Goal: Task Accomplishment & Management: Manage account settings

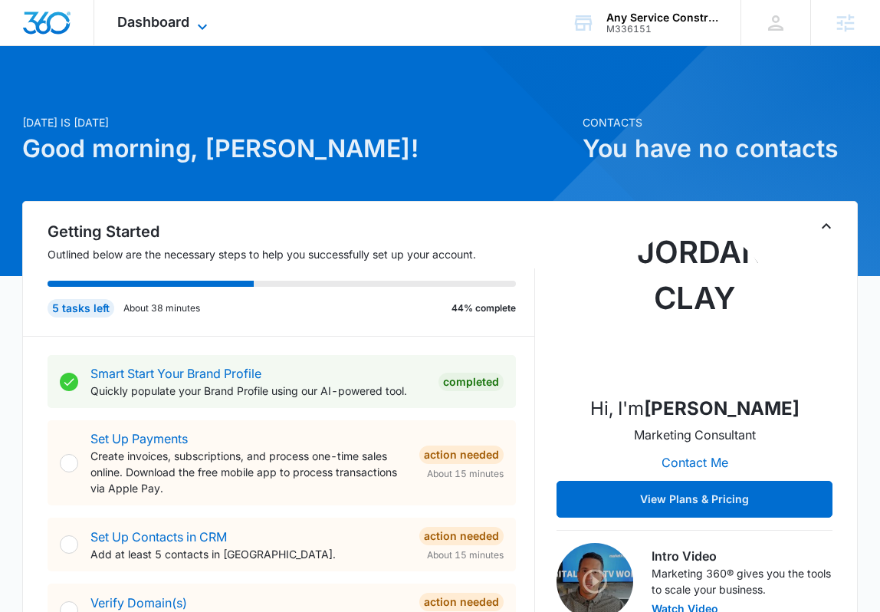
click at [196, 28] on icon at bounding box center [202, 27] width 18 height 18
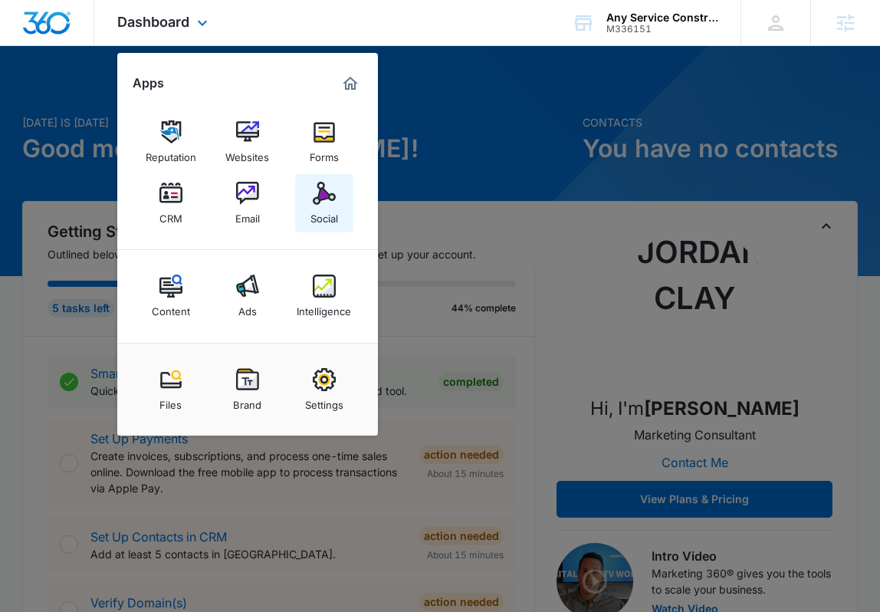
click at [321, 202] on img at bounding box center [324, 193] width 23 height 23
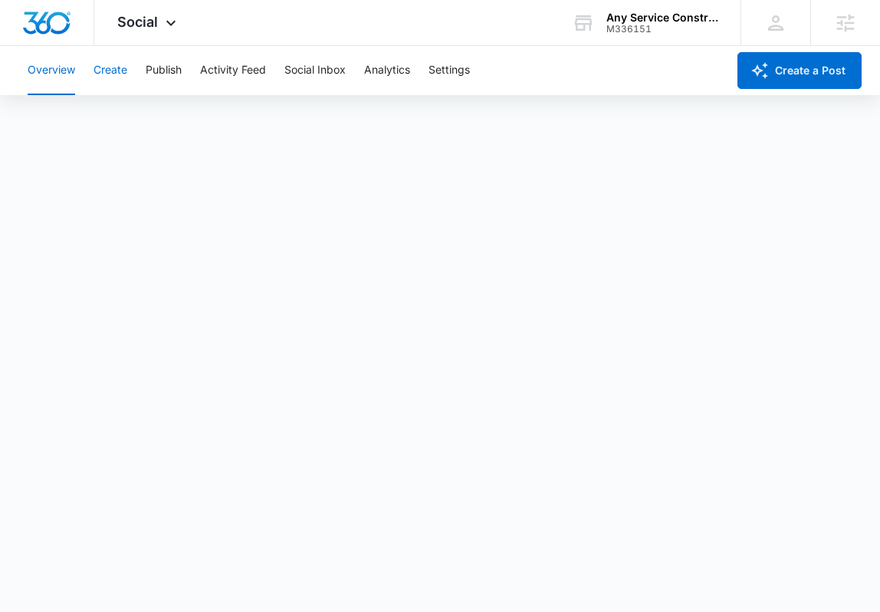
click at [99, 69] on button "Create" at bounding box center [110, 70] width 34 height 49
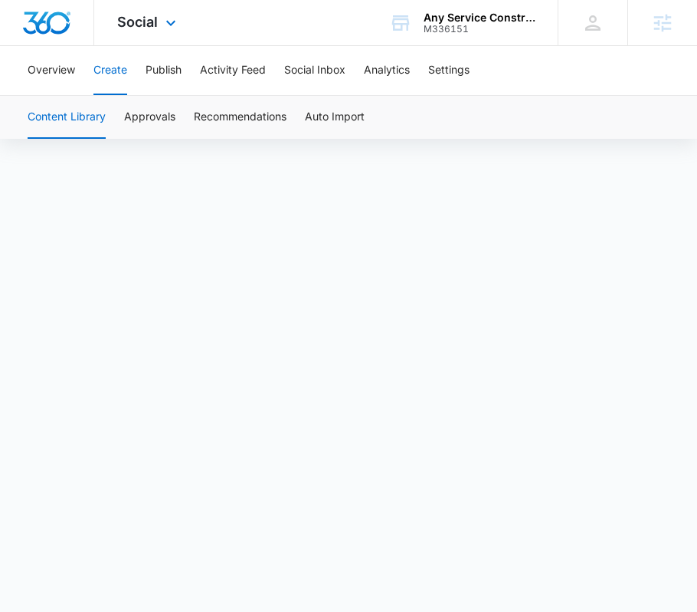
click at [46, 18] on img "Dashboard" at bounding box center [46, 22] width 49 height 23
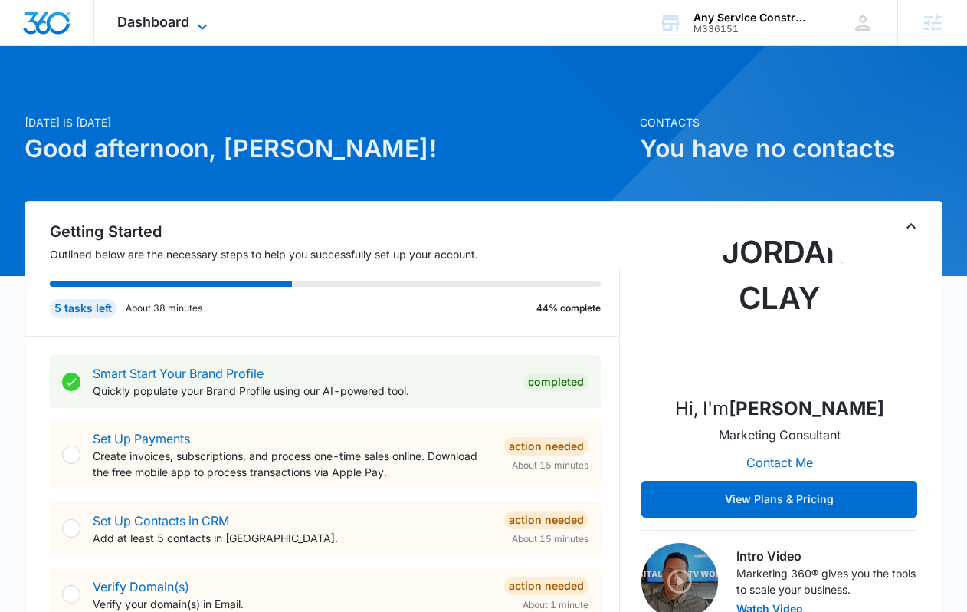
click at [164, 21] on span "Dashboard" at bounding box center [153, 22] width 72 height 16
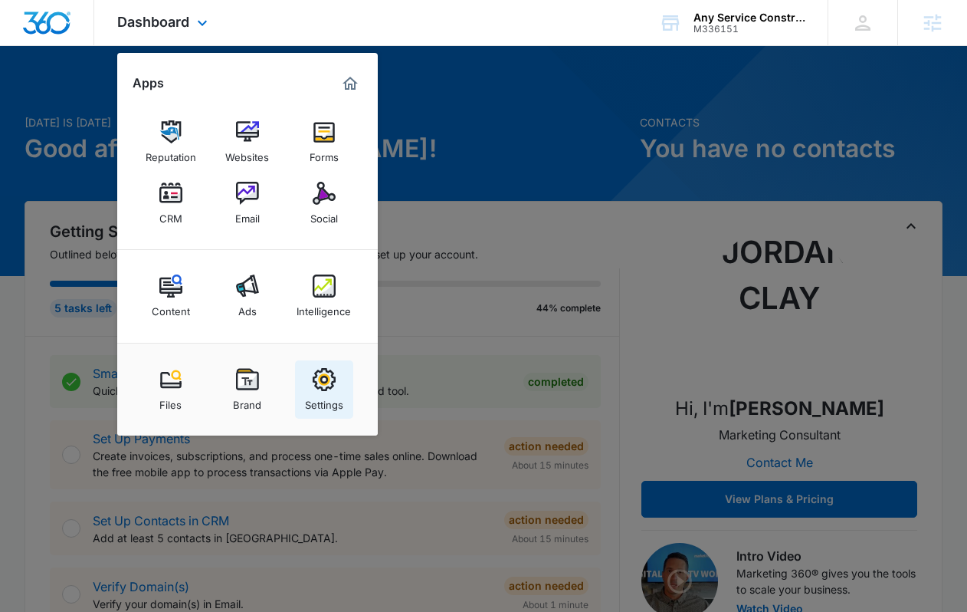
click at [326, 381] on img at bounding box center [324, 379] width 23 height 23
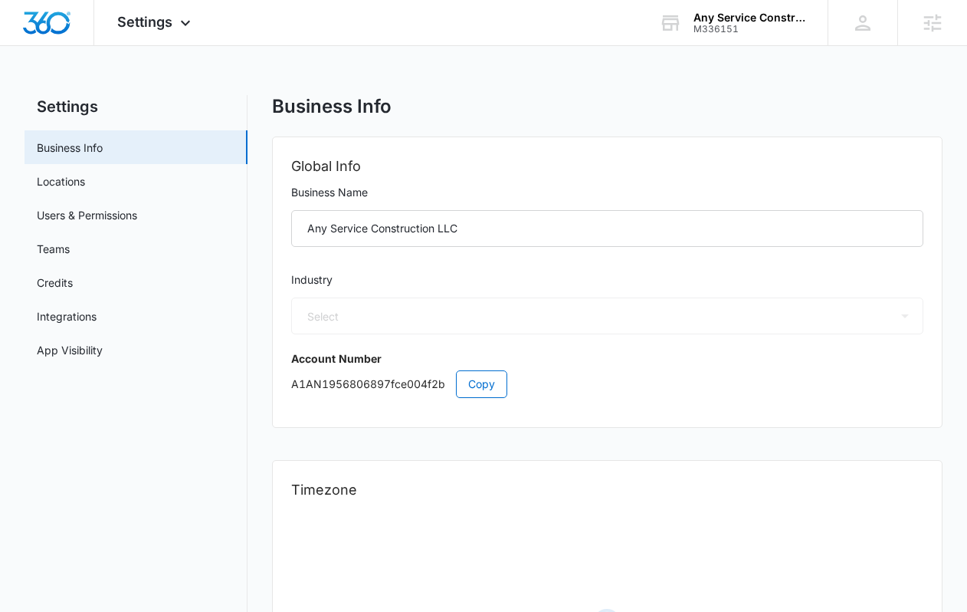
select select "4"
select select "US"
select select "America/[GEOGRAPHIC_DATA]"
click at [65, 241] on link "Teams" at bounding box center [53, 249] width 33 height 16
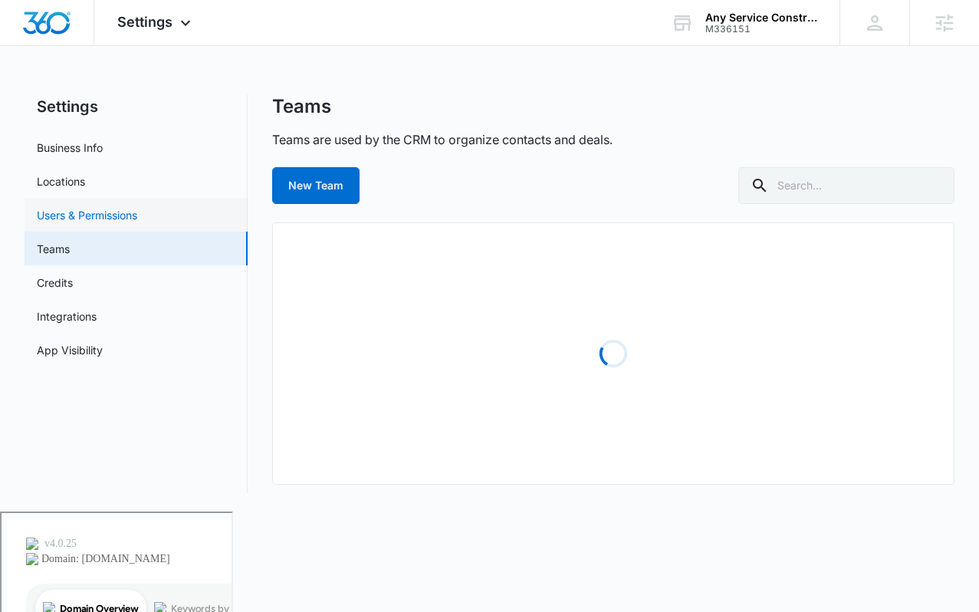
click at [84, 219] on link "Users & Permissions" at bounding box center [87, 215] width 100 height 16
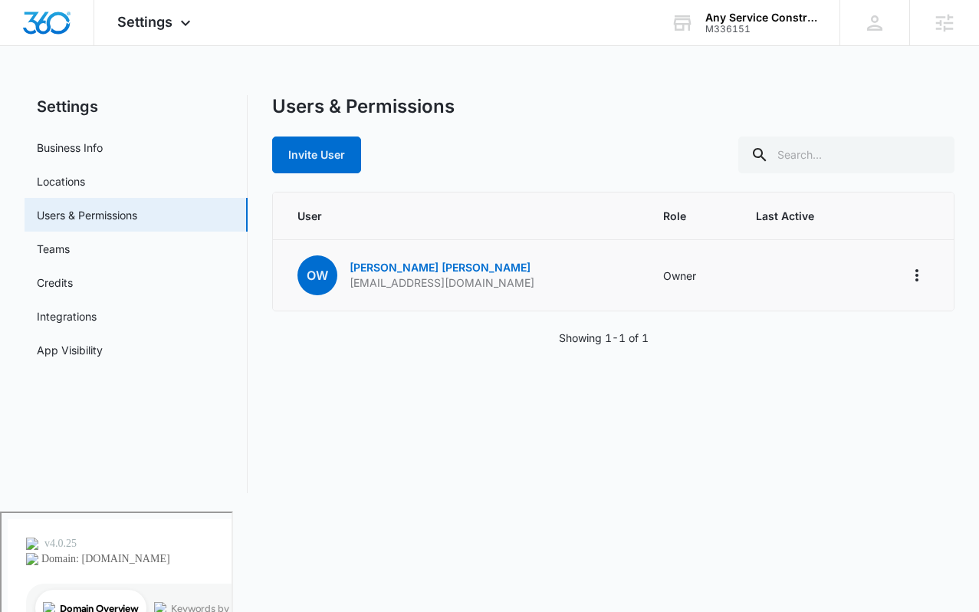
drag, startPoint x: 540, startPoint y: 288, endPoint x: 349, endPoint y: 282, distance: 191.7
click at [349, 282] on td "OW Otis Walters anyserviceconstruction@gmail.com" at bounding box center [459, 275] width 372 height 71
copy p "[EMAIL_ADDRESS][DOMAIN_NAME]"
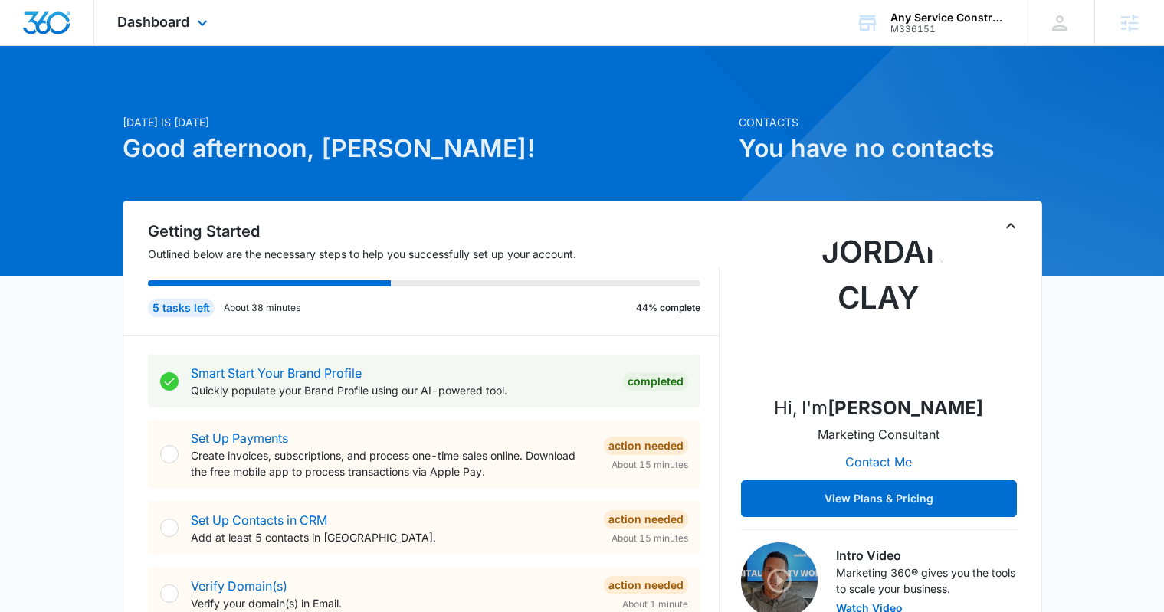
click at [975, 45] on div "Dashboard Apps Reputation Websites Forms CRM Email Social Content Ads Intellige…" at bounding box center [582, 23] width 1164 height 46
click at [975, 20] on icon at bounding box center [1129, 22] width 23 height 23
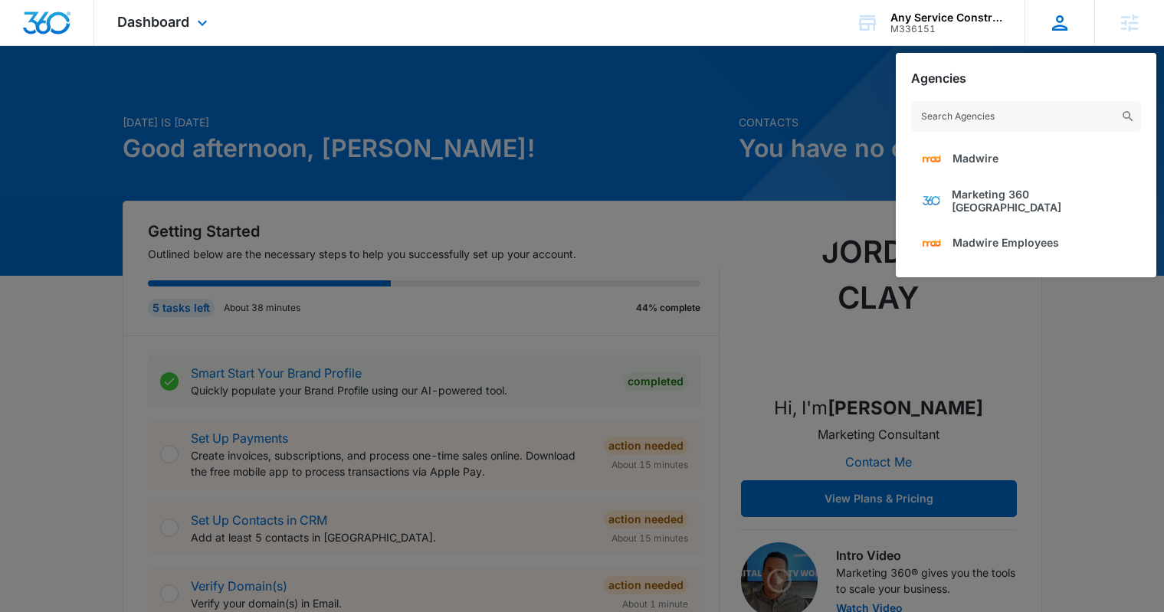
click at [975, 17] on icon at bounding box center [1059, 22] width 23 height 23
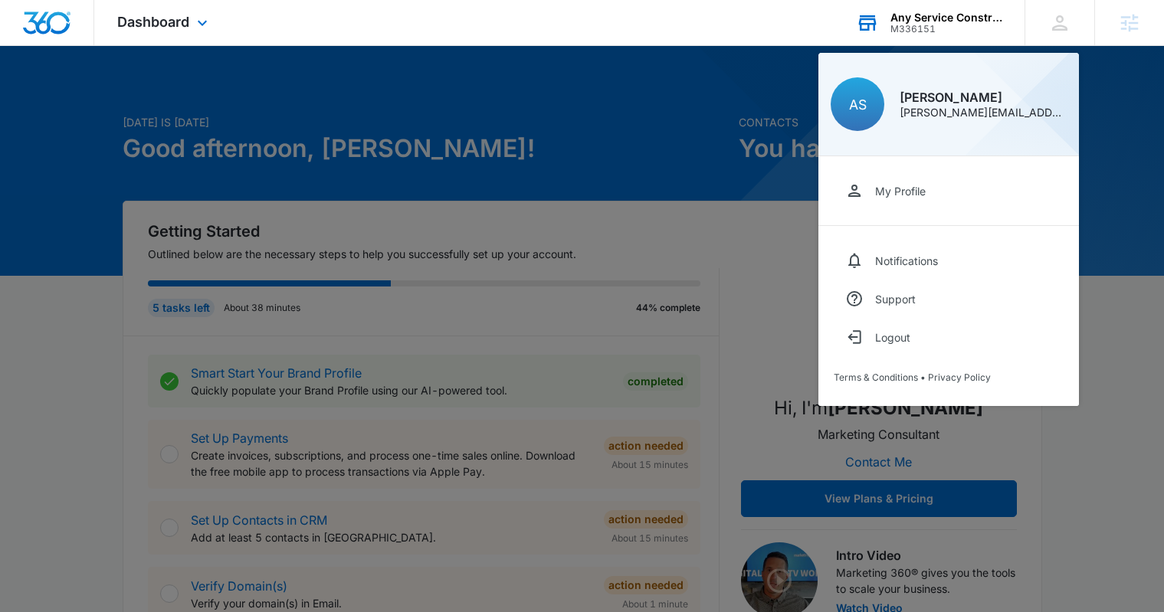
click at [975, 17] on div "Any Service Construction LLC" at bounding box center [947, 17] width 112 height 12
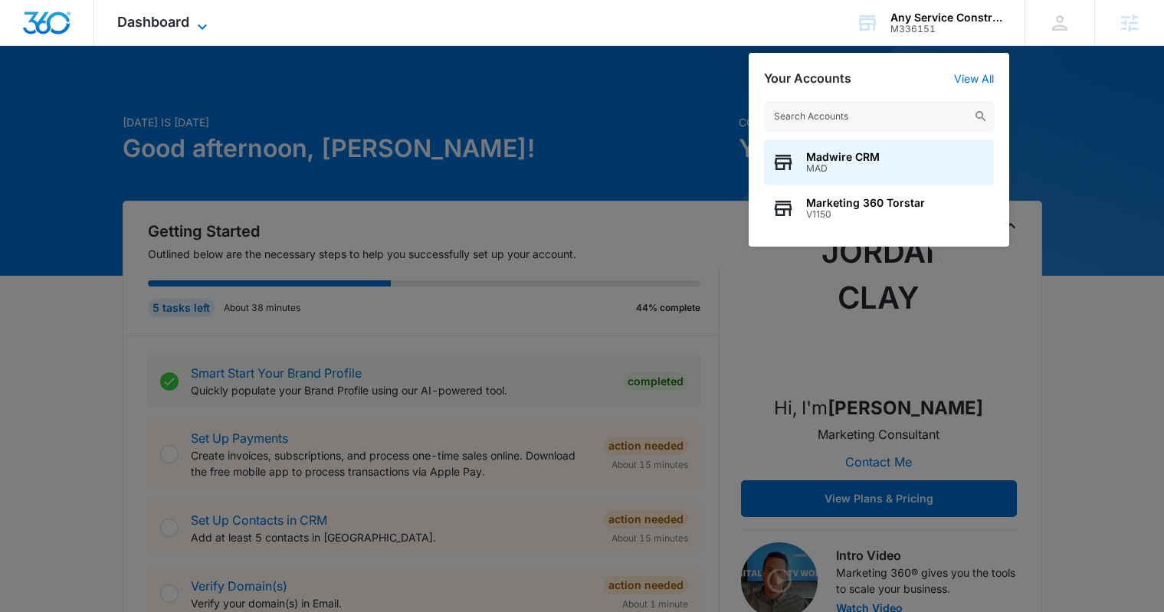
click at [189, 21] on span "Dashboard" at bounding box center [153, 22] width 72 height 16
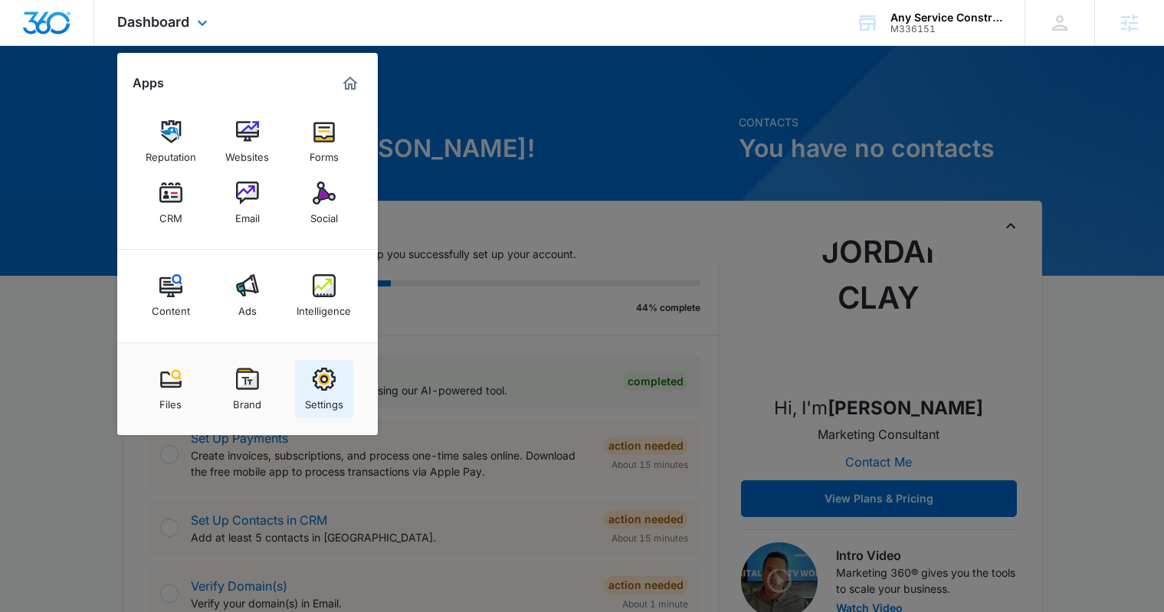
click at [313, 391] on img at bounding box center [324, 379] width 23 height 23
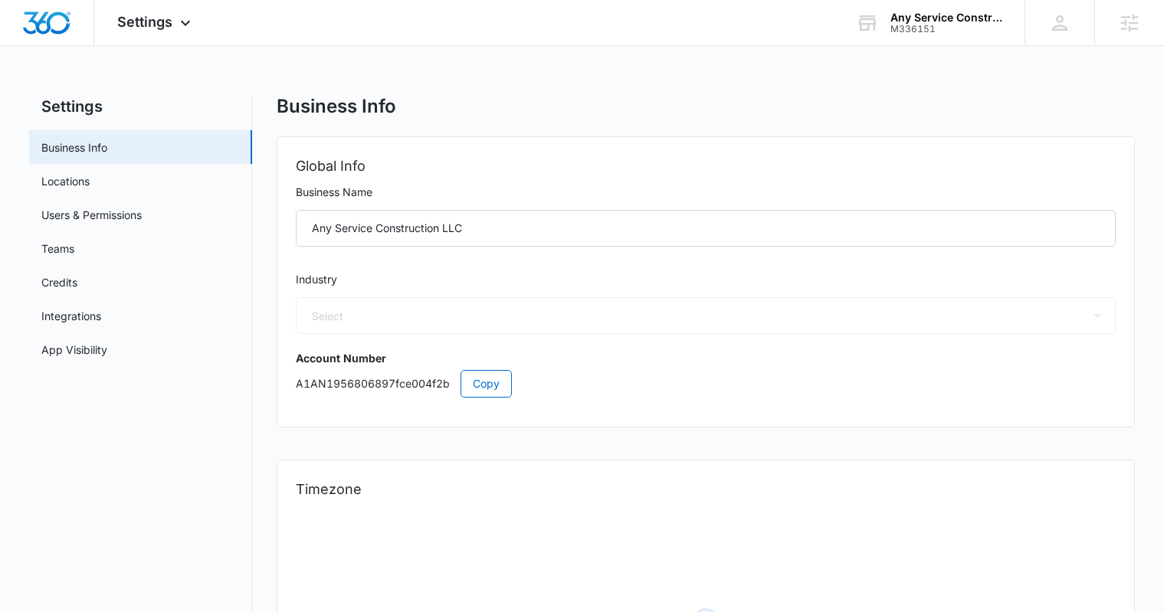
select select "4"
select select "US"
select select "America/[GEOGRAPHIC_DATA]"
click at [116, 217] on link "Users & Permissions" at bounding box center [91, 215] width 100 height 16
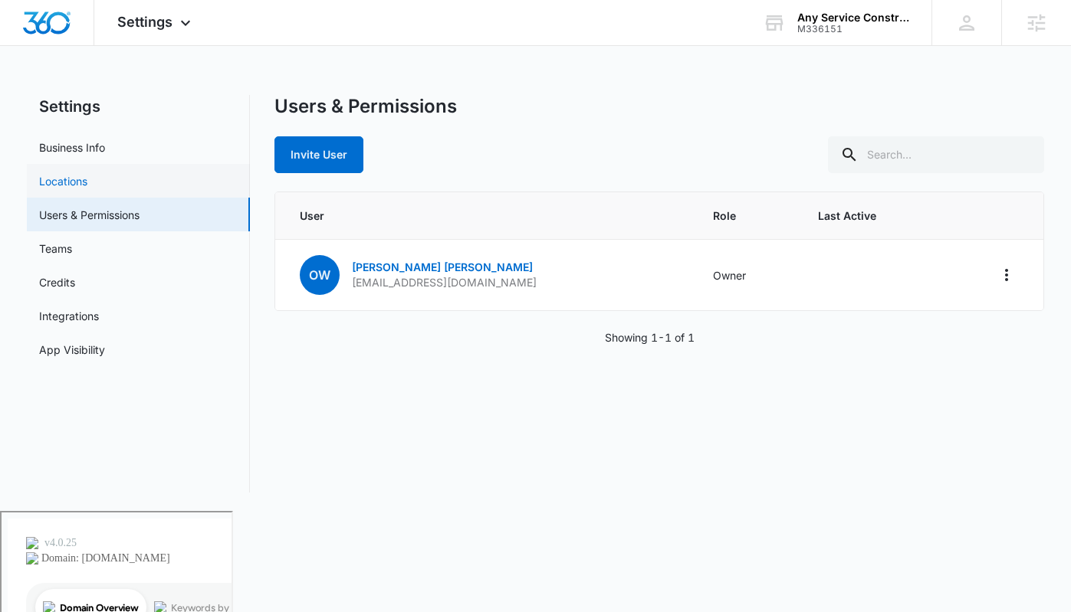
click at [87, 184] on link "Locations" at bounding box center [63, 181] width 48 height 16
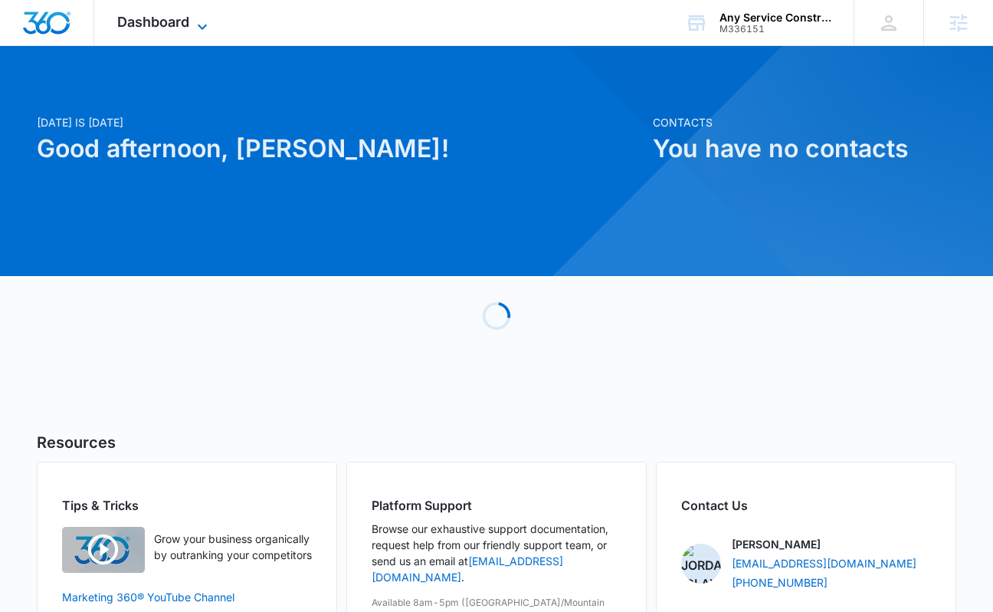
click at [143, 26] on span "Dashboard" at bounding box center [153, 22] width 72 height 16
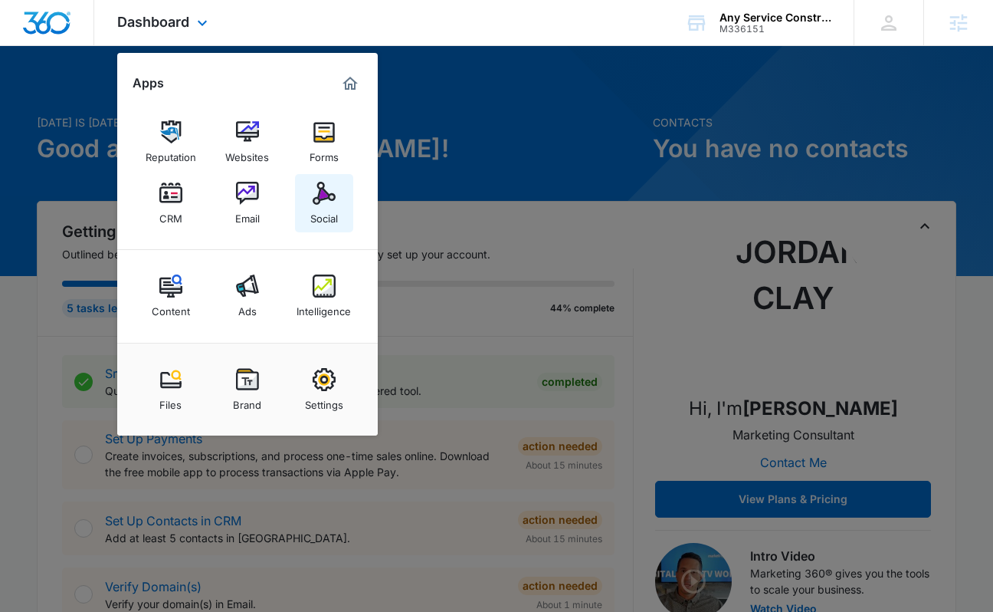
click at [333, 182] on img at bounding box center [324, 193] width 23 height 23
